Goal: Task Accomplishment & Management: Manage account settings

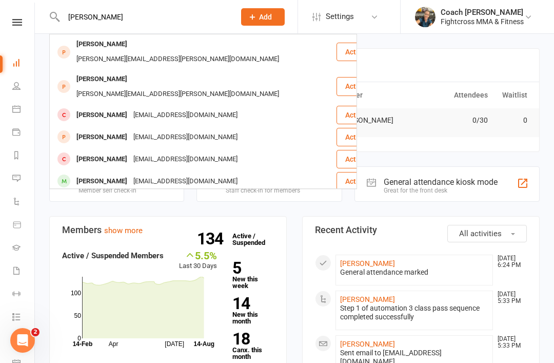
type input "[PERSON_NAME]"
click at [106, 108] on div "[PERSON_NAME]" at bounding box center [101, 115] width 57 height 15
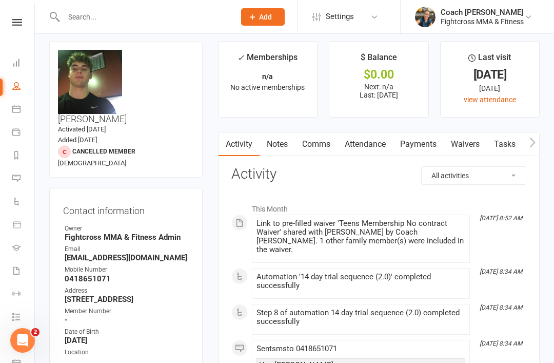
scroll to position [48, 0]
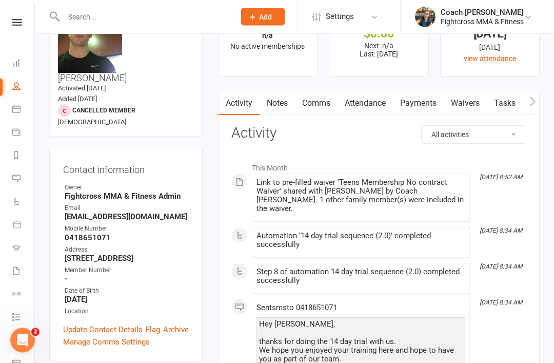
click at [87, 324] on link "Update Contact Details" at bounding box center [103, 330] width 80 height 12
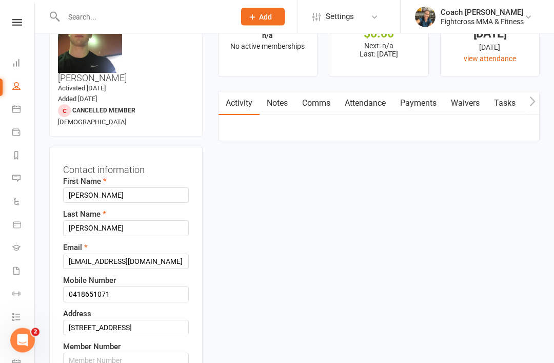
scroll to position [48, 0]
click at [167, 254] on input "[EMAIL_ADDRESS][DOMAIN_NAME]" at bounding box center [126, 261] width 126 height 15
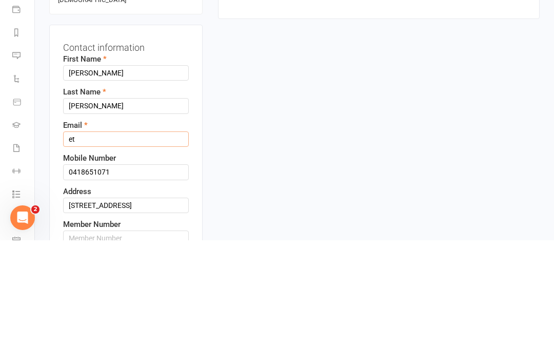
type input "e"
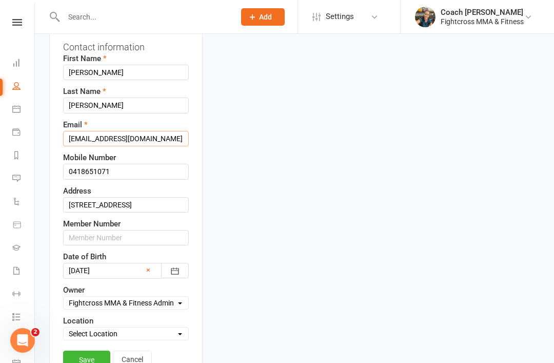
type input "[EMAIL_ADDRESS][DOMAIN_NAME]"
click at [87, 351] on link "Save" at bounding box center [86, 360] width 47 height 18
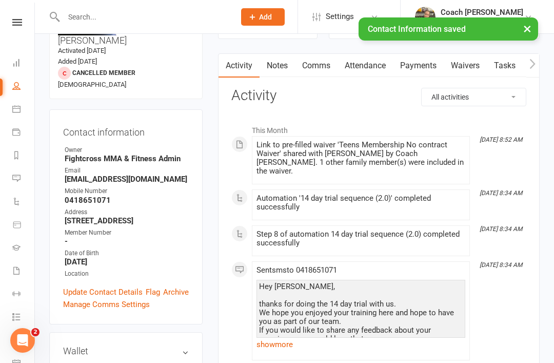
scroll to position [0, 0]
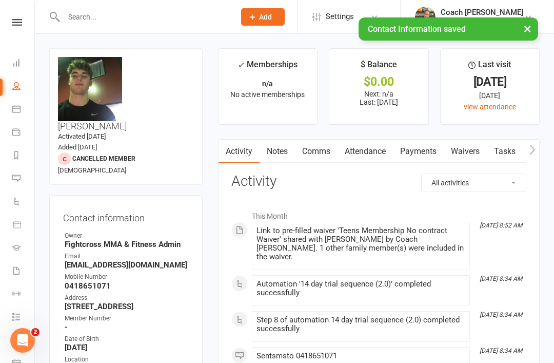
click at [470, 149] on link "Waivers" at bounding box center [465, 152] width 43 height 24
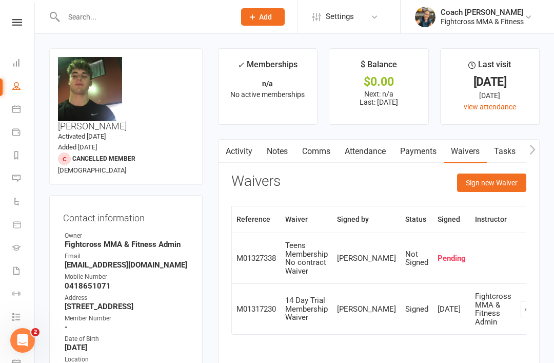
click at [488, 190] on button "Sign new Waiver" at bounding box center [491, 182] width 69 height 18
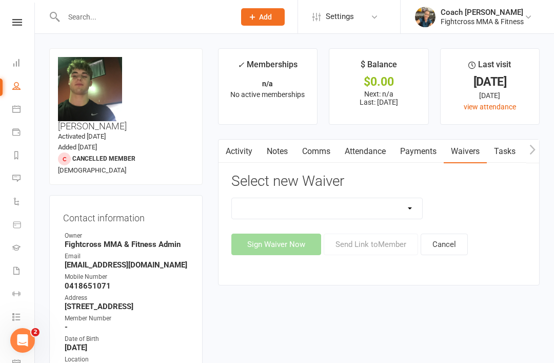
click at [405, 213] on select "10 Class Pass Membership Waiver 14 Day Trial Membership Waiver 14 Day Trial (On…" at bounding box center [327, 208] width 191 height 21
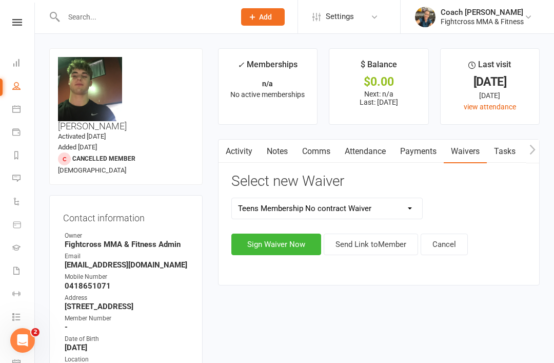
click at [408, 212] on select "10 Class Pass Membership Waiver 14 Day Trial Membership Waiver 14 Day Trial (On…" at bounding box center [327, 208] width 191 height 21
click at [421, 209] on select "10 Class Pass Membership Waiver 14 Day Trial Membership Waiver 14 Day Trial (On…" at bounding box center [327, 208] width 191 height 21
select select "9701"
click at [387, 250] on button "Send Link to Member" at bounding box center [371, 245] width 94 height 22
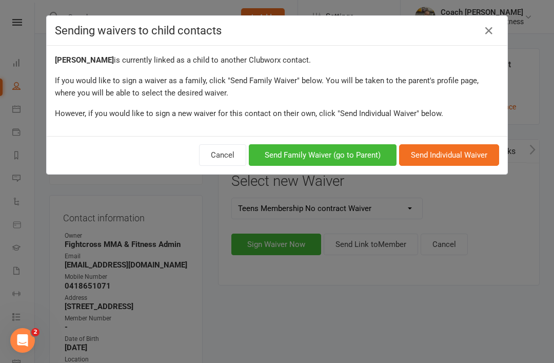
click at [469, 159] on button "Send Individual Waiver" at bounding box center [449, 155] width 100 height 22
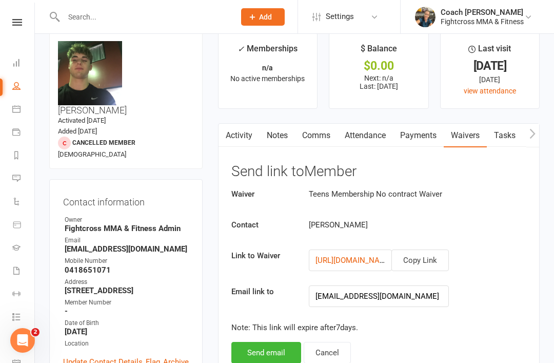
scroll to position [20, 0]
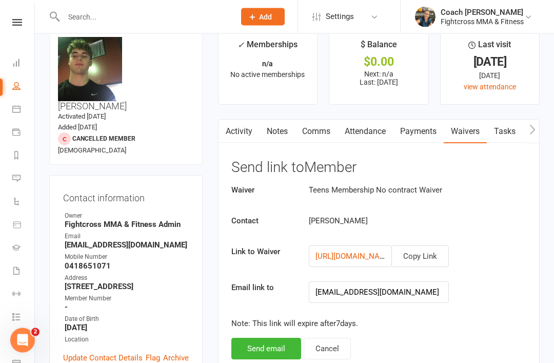
click at [271, 343] on button "Send email" at bounding box center [266, 349] width 70 height 22
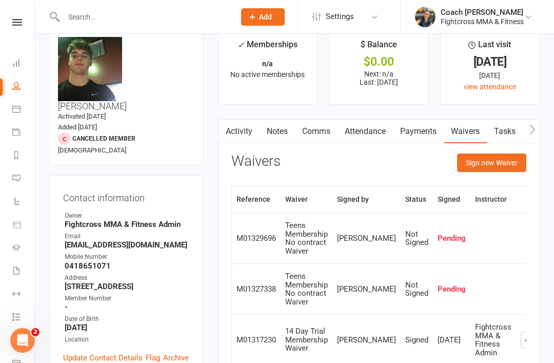
scroll to position [0, 0]
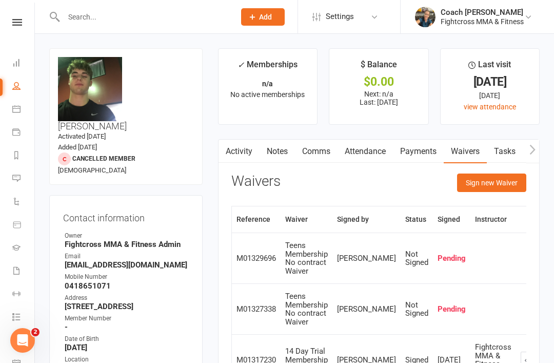
click at [20, 20] on icon at bounding box center [17, 22] width 10 height 7
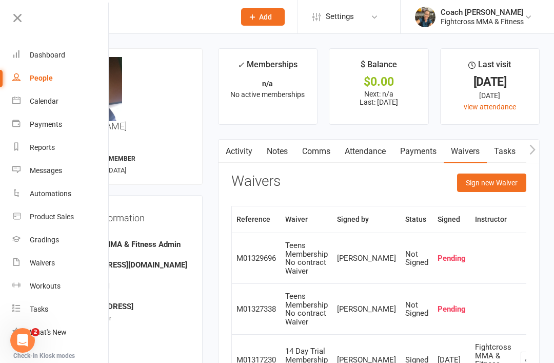
click at [49, 60] on link "Dashboard" at bounding box center [60, 55] width 97 height 23
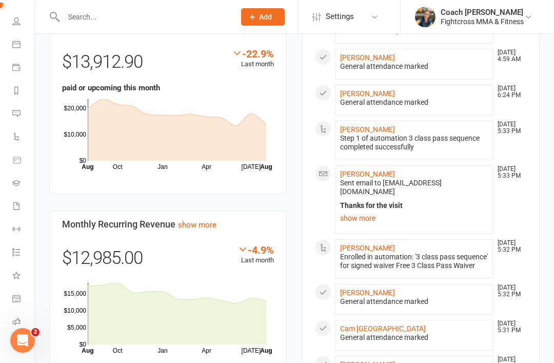
scroll to position [675, 0]
